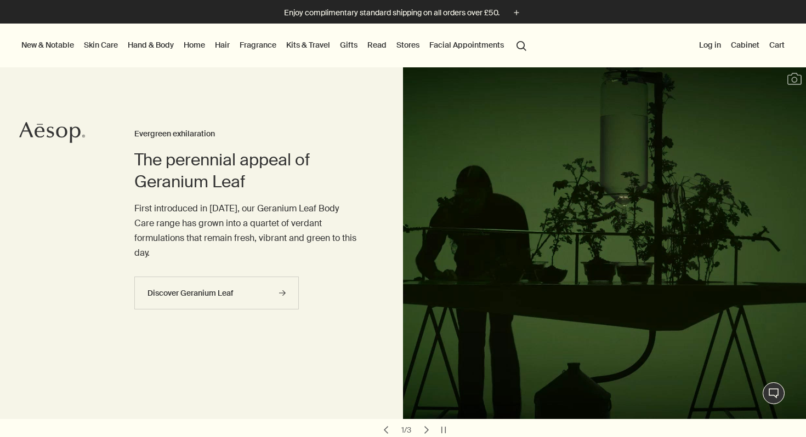
click at [109, 43] on link "Skin Care" at bounding box center [101, 45] width 38 height 14
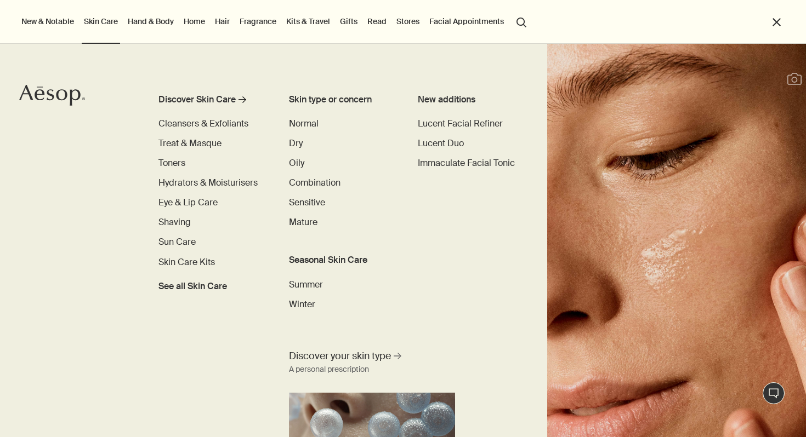
click at [145, 26] on link "Hand & Body" at bounding box center [151, 21] width 50 height 14
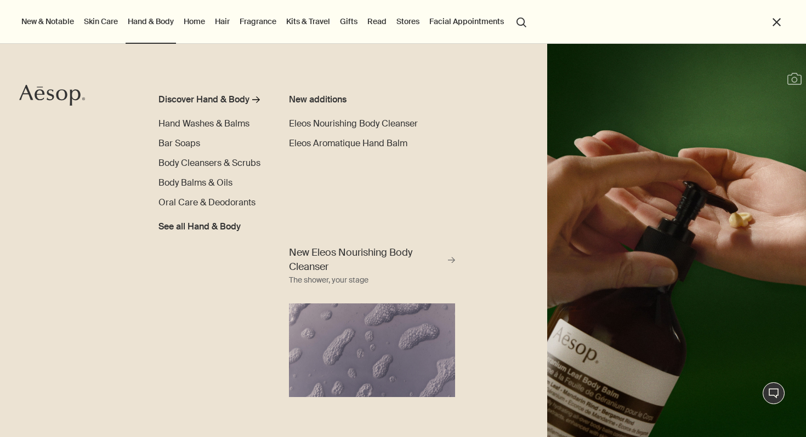
click at [150, 13] on li "Hand & Body Discover Hand & Body rightArrow Hand Washes & Balms Bar Soaps Body …" at bounding box center [151, 22] width 50 height 44
click at [195, 124] on span "Hand Washes & Balms" at bounding box center [203, 124] width 91 height 12
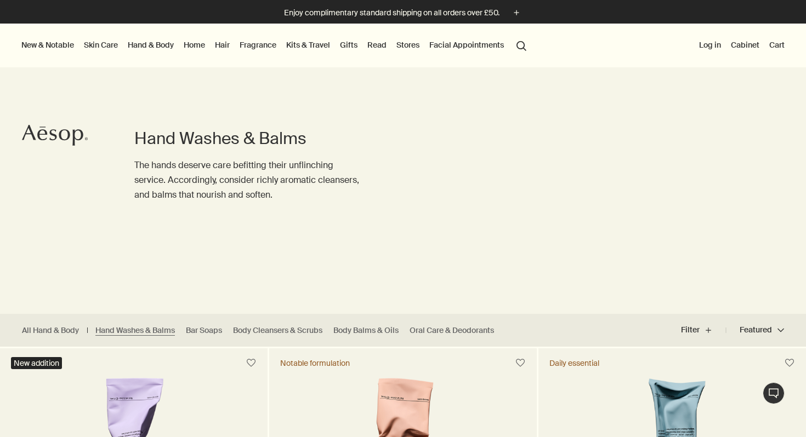
click at [145, 40] on link "Hand & Body" at bounding box center [151, 45] width 50 height 14
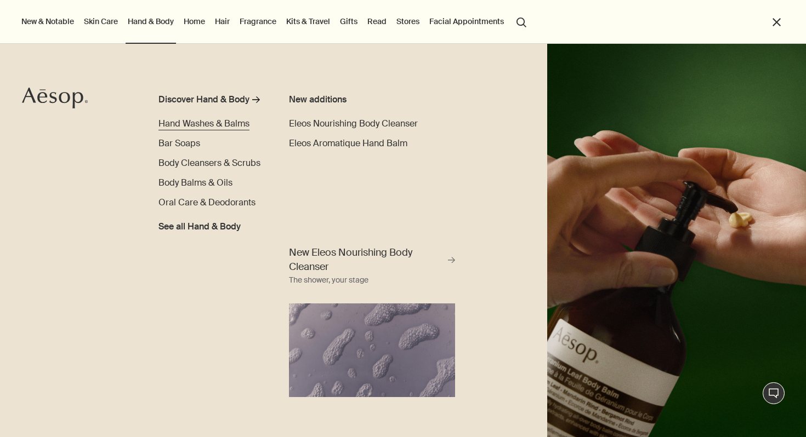
click at [225, 123] on span "Hand Washes & Balms" at bounding box center [203, 124] width 91 height 12
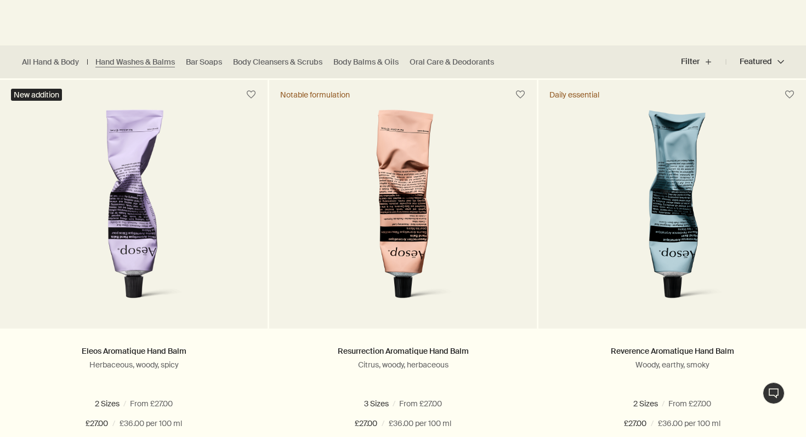
scroll to position [278, 0]
